Goal: Information Seeking & Learning: Find specific fact

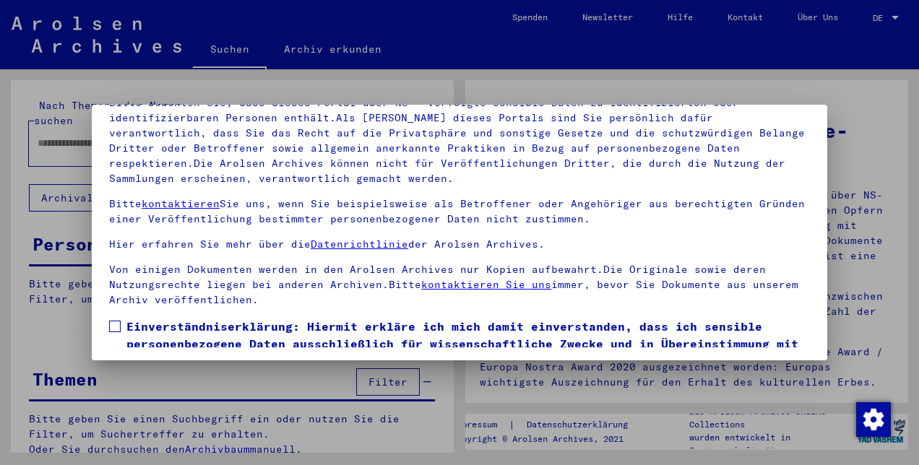
scroll to position [119, 0]
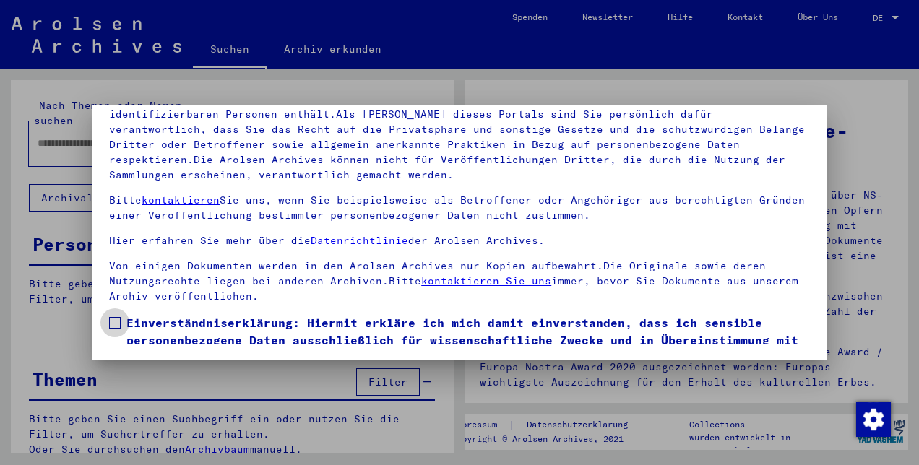
click at [119, 322] on span at bounding box center [115, 323] width 12 height 12
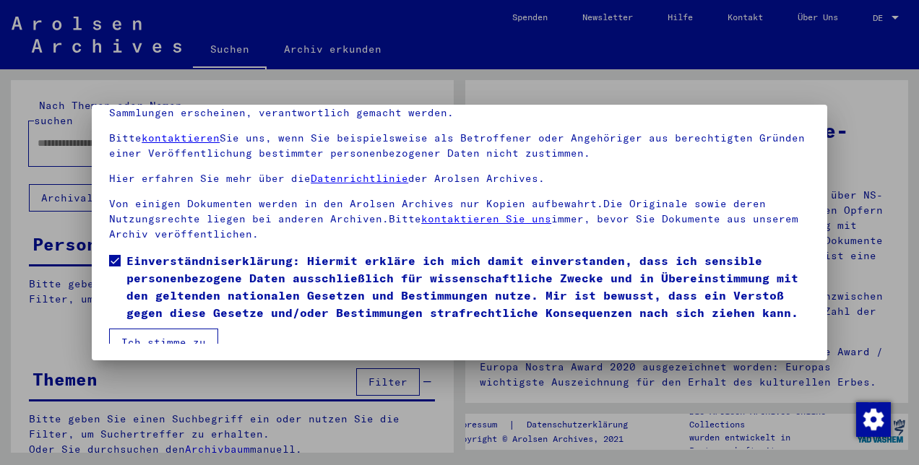
scroll to position [91, 0]
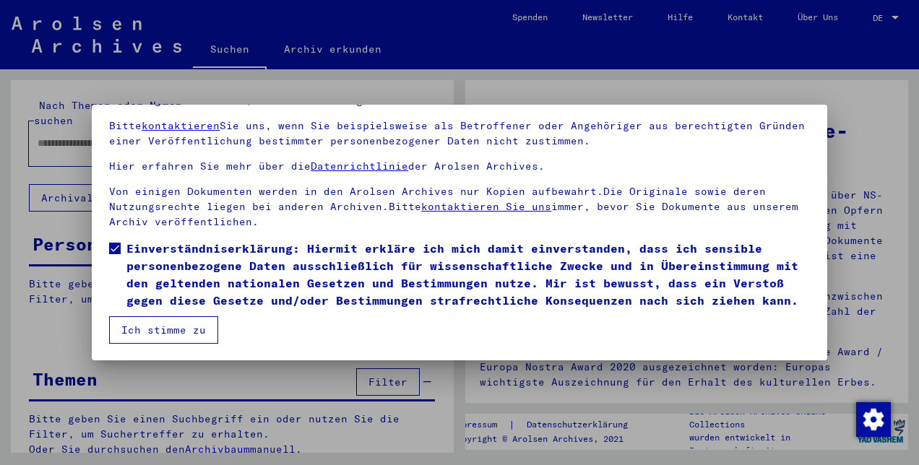
click at [147, 331] on button "Ich stimme zu" at bounding box center [163, 330] width 109 height 27
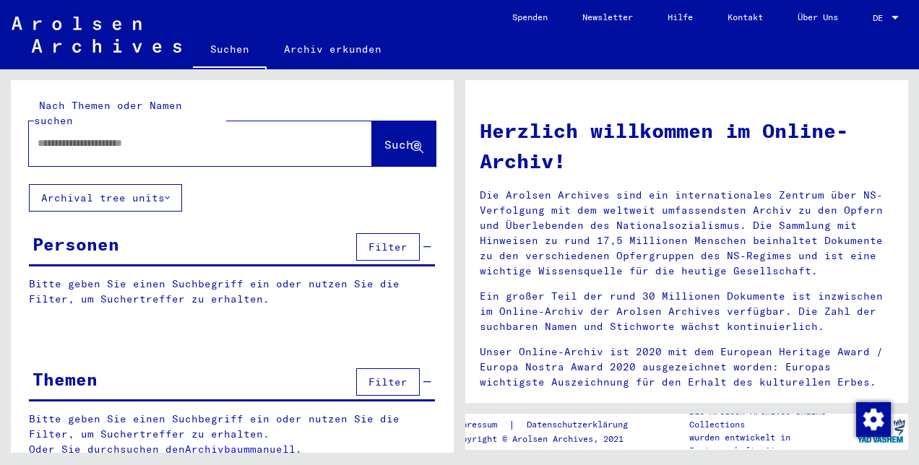
click at [103, 136] on input "text" at bounding box center [183, 143] width 291 height 15
click at [384, 137] on span "Suche" at bounding box center [402, 144] width 36 height 14
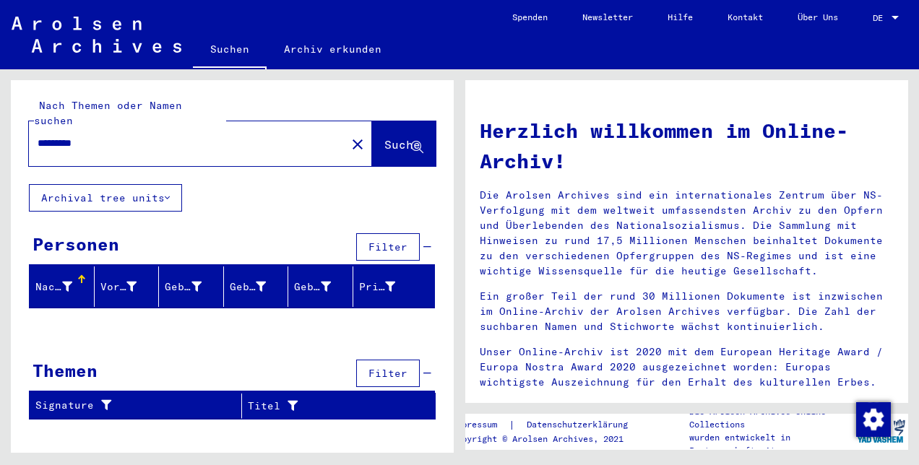
drag, startPoint x: 98, startPoint y: 124, endPoint x: 23, endPoint y: 124, distance: 75.2
click at [23, 124] on div "Nach Themen oder Namen suchen ********* close Suche" at bounding box center [232, 132] width 443 height 104
click at [384, 137] on span "Suche" at bounding box center [402, 144] width 36 height 14
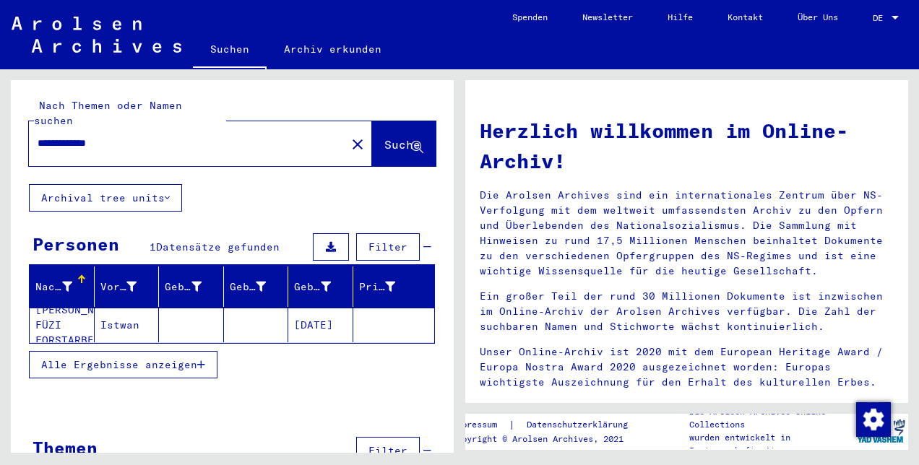
click at [72, 314] on mat-cell "[PERSON_NAME]. FÜZI FORSTARBEITER" at bounding box center [62, 325] width 65 height 35
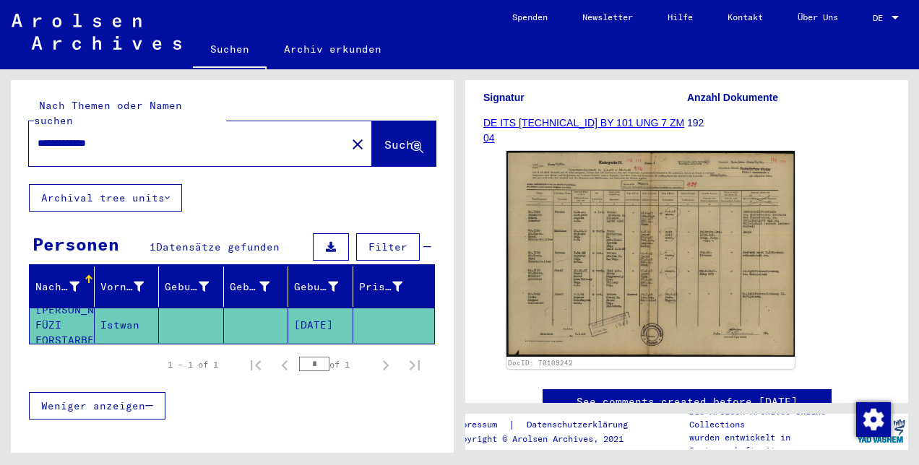
scroll to position [214, 0]
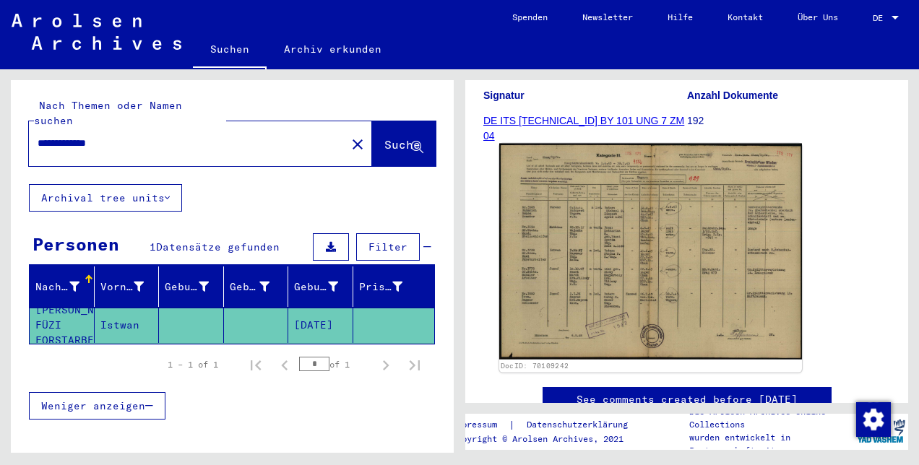
click at [583, 265] on img at bounding box center [650, 252] width 303 height 216
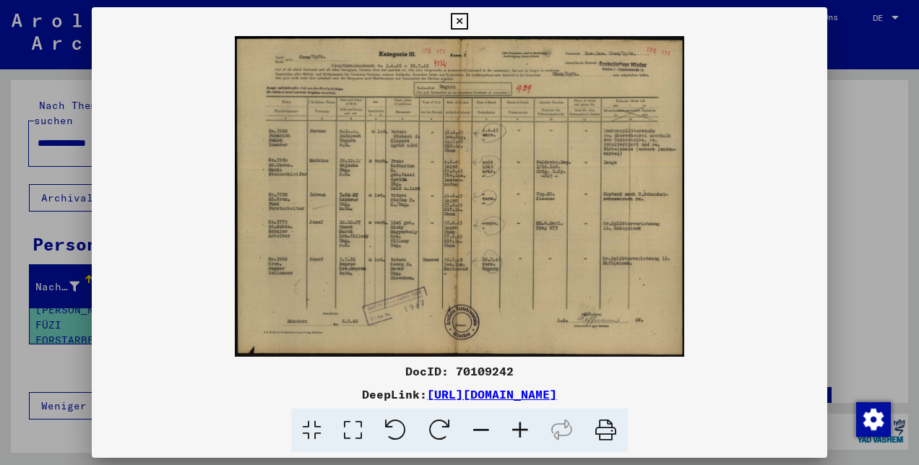
click at [516, 431] on icon at bounding box center [520, 431] width 39 height 44
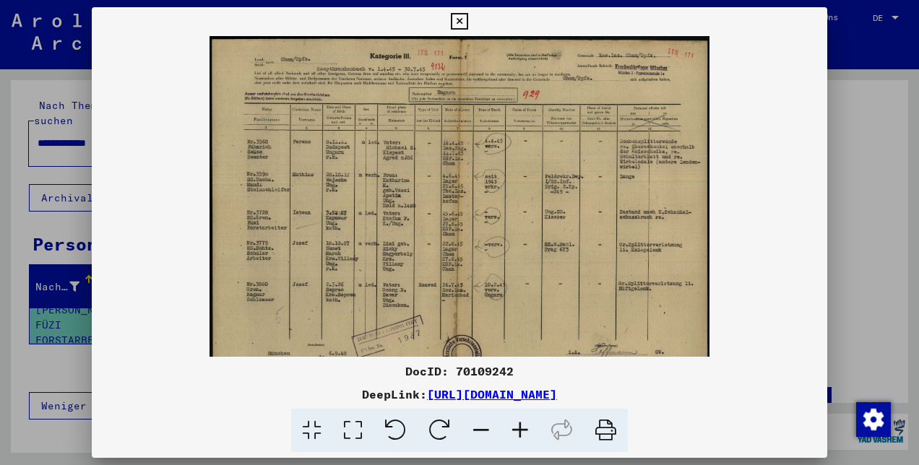
click at [516, 431] on icon at bounding box center [520, 431] width 39 height 44
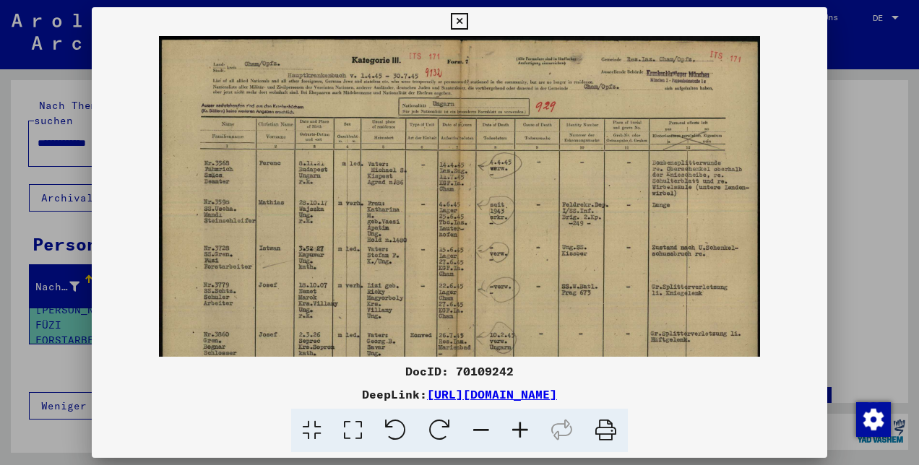
click at [516, 431] on icon at bounding box center [520, 431] width 39 height 44
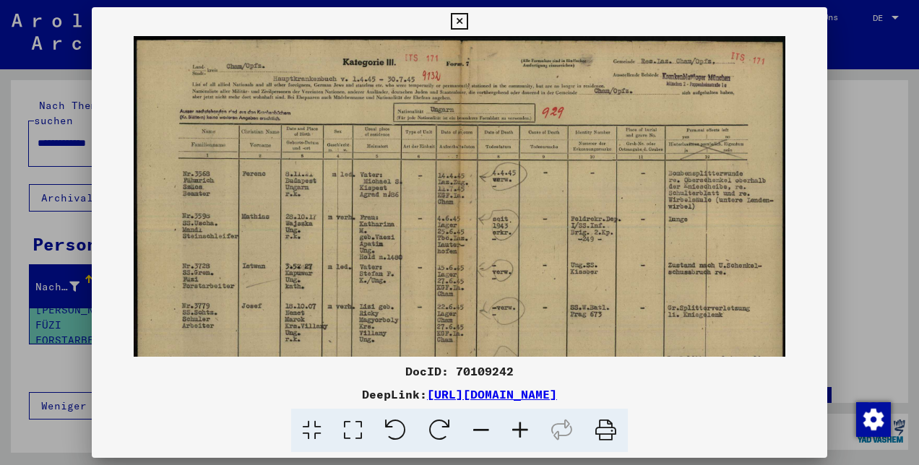
click at [516, 431] on icon at bounding box center [520, 431] width 39 height 44
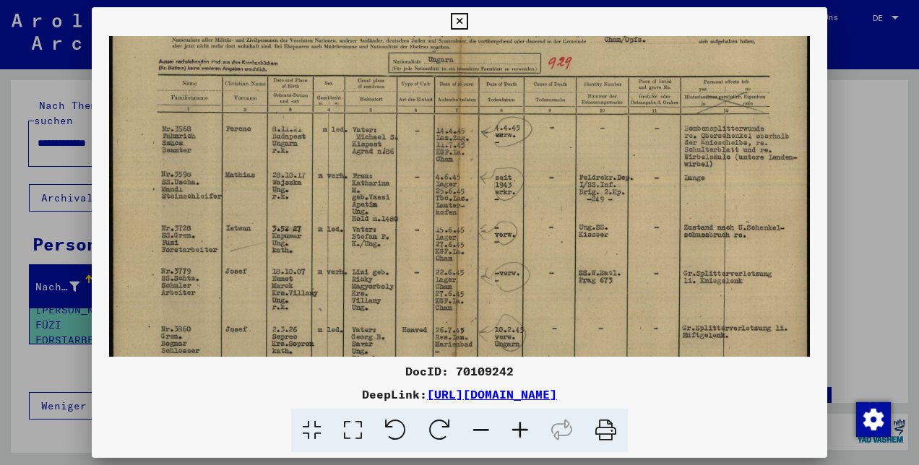
scroll to position [61, 0]
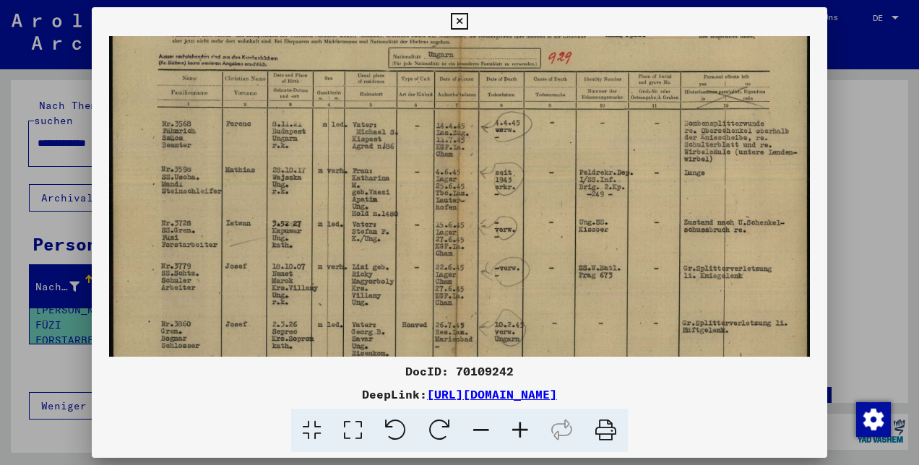
drag, startPoint x: 530, startPoint y: 300, endPoint x: 530, endPoint y: 249, distance: 51.3
click at [530, 249] on img at bounding box center [460, 226] width 702 height 502
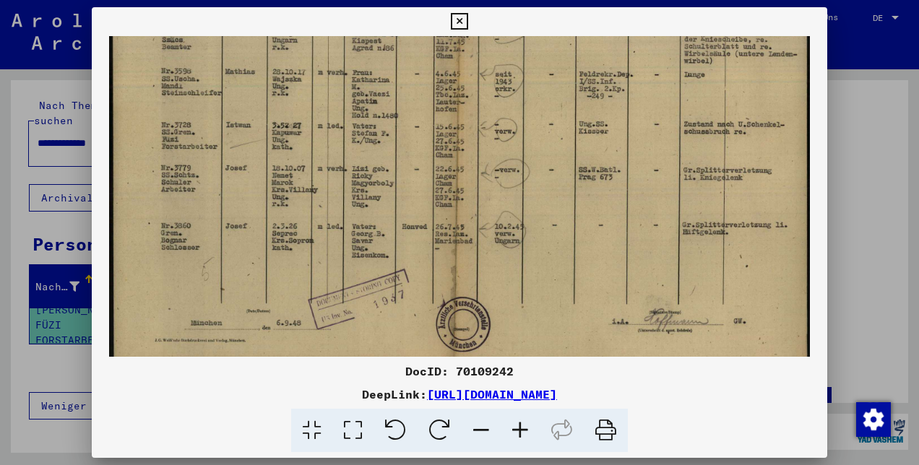
scroll to position [149, 0]
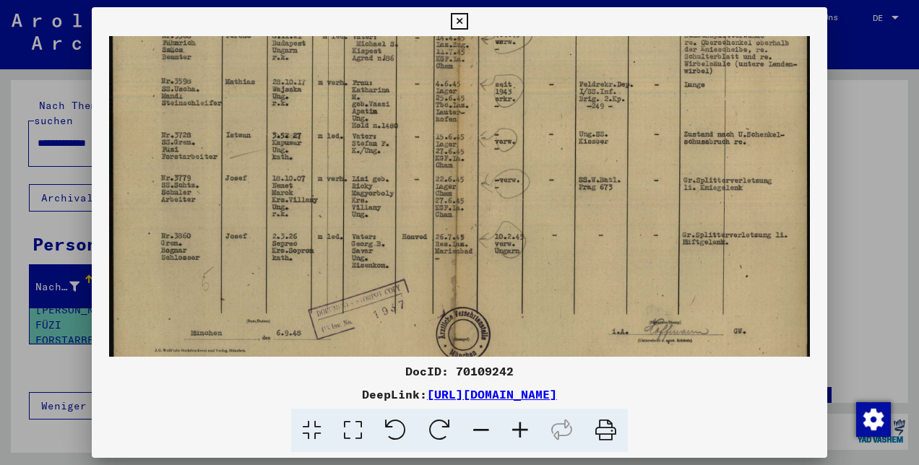
drag, startPoint x: 530, startPoint y: 249, endPoint x: 527, endPoint y: 150, distance: 98.3
click at [527, 150] on img at bounding box center [460, 138] width 702 height 502
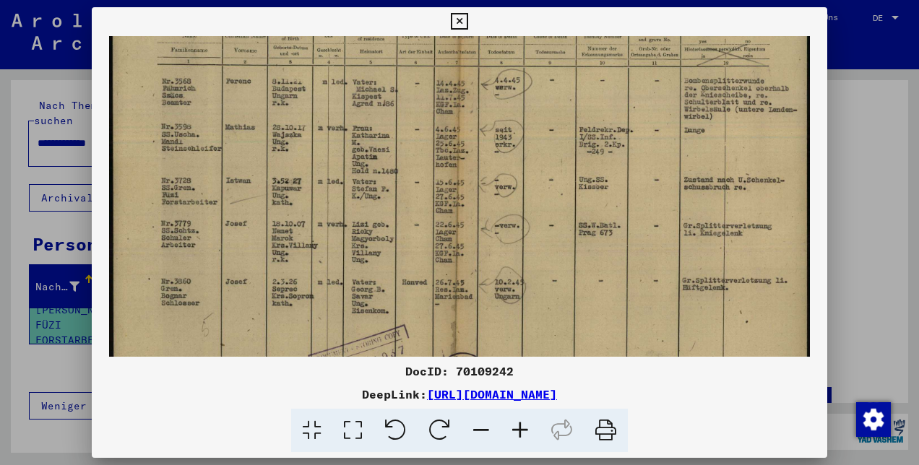
scroll to position [98, 0]
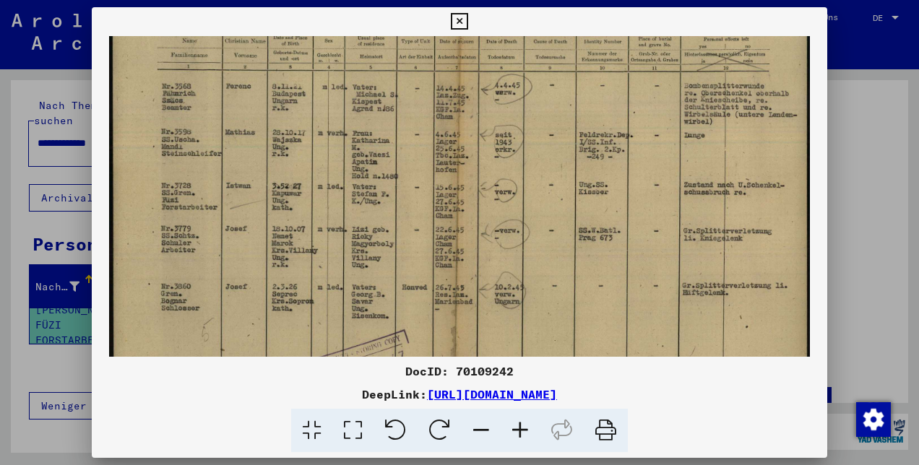
drag, startPoint x: 465, startPoint y: 138, endPoint x: 424, endPoint y: 185, distance: 63.0
click at [424, 185] on img at bounding box center [460, 189] width 702 height 502
click at [460, 13] on icon at bounding box center [459, 21] width 17 height 17
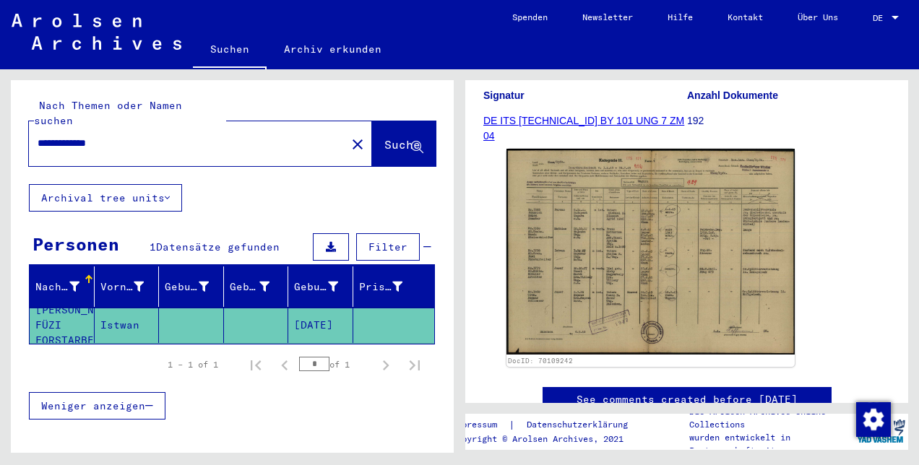
drag, startPoint x: 124, startPoint y: 126, endPoint x: 33, endPoint y: 129, distance: 91.1
click at [33, 129] on div "**********" at bounding box center [183, 143] width 309 height 33
type input "**********"
click at [384, 137] on span "Suche" at bounding box center [402, 144] width 36 height 14
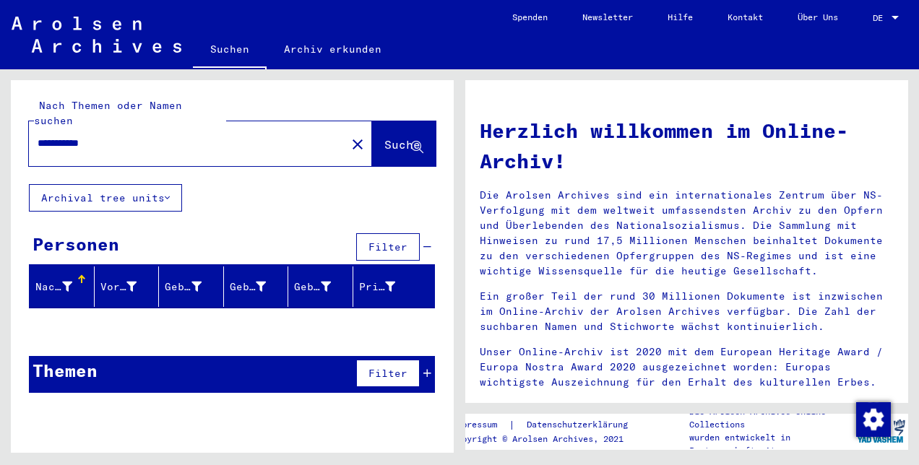
drag, startPoint x: 117, startPoint y: 127, endPoint x: 36, endPoint y: 121, distance: 81.1
click at [36, 127] on div "**********" at bounding box center [179, 143] width 300 height 33
